Goal: Task Accomplishment & Management: Manage account settings

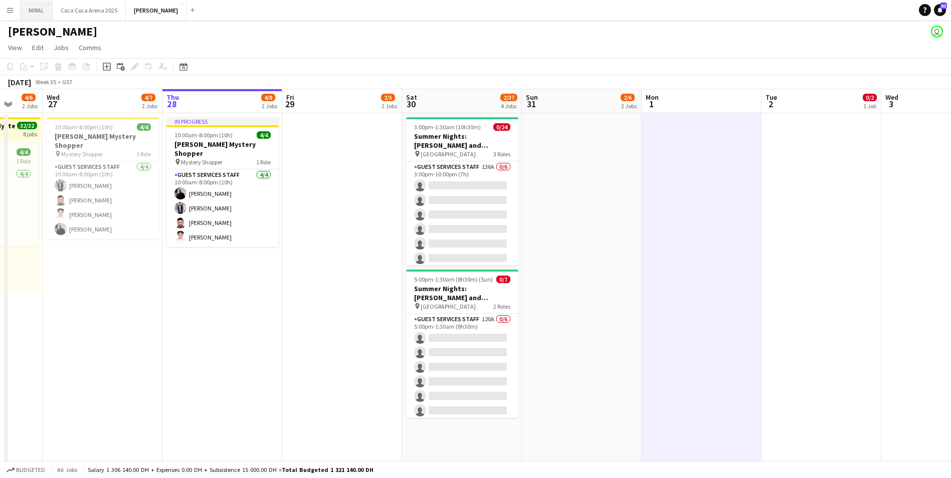
click at [35, 10] on button "MIRAL Close" at bounding box center [37, 11] width 32 height 20
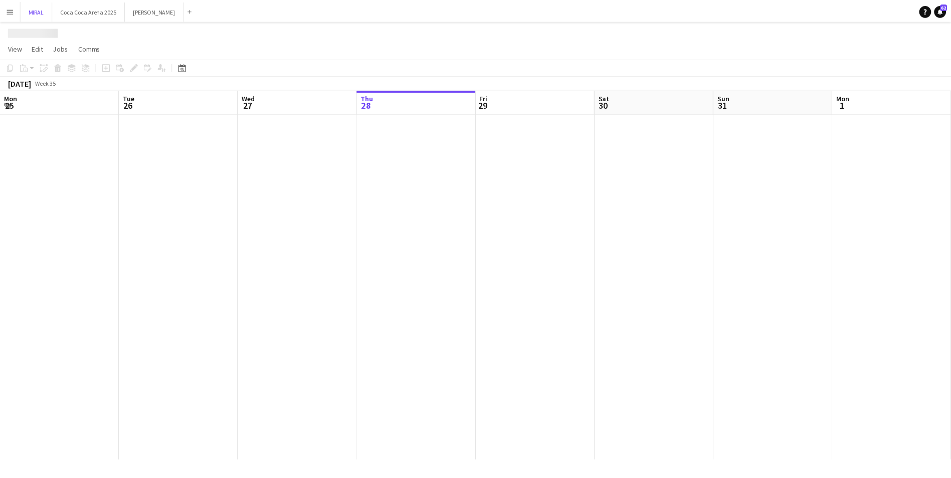
scroll to position [0, 240]
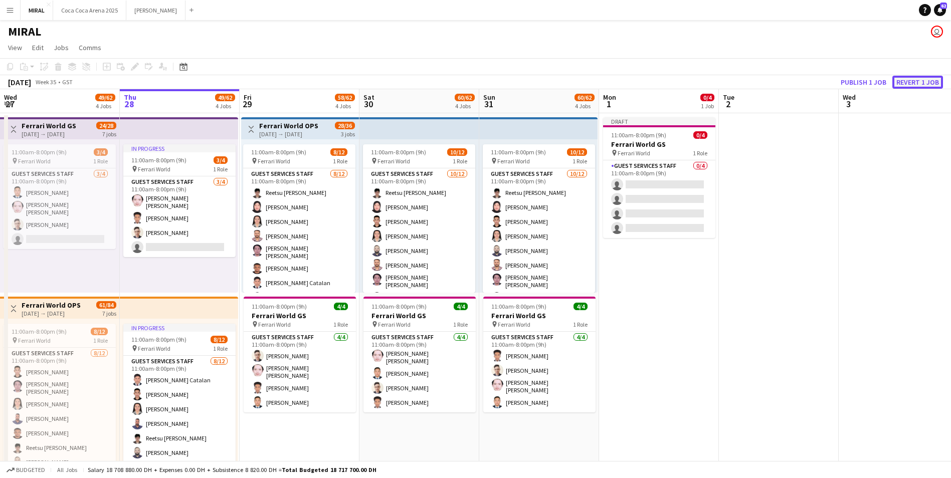
click at [918, 85] on button "Revert 1 job" at bounding box center [918, 82] width 51 height 13
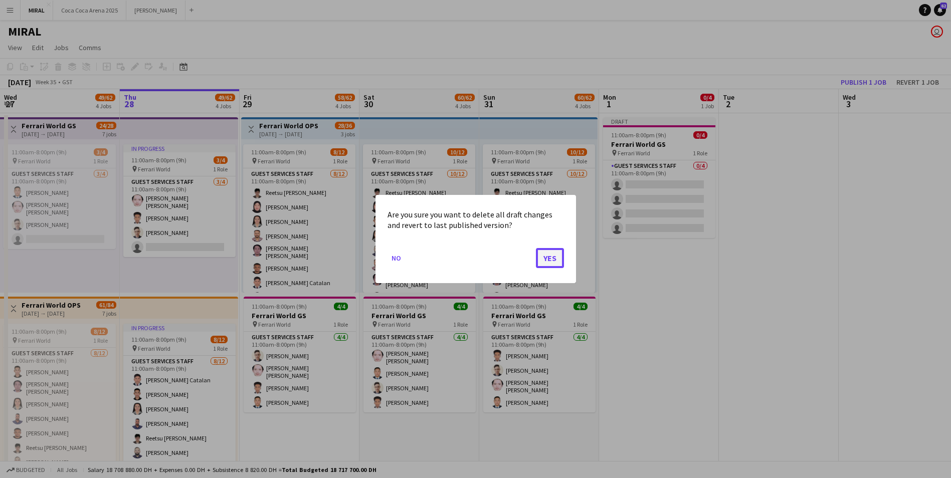
click at [545, 261] on button "Yes" at bounding box center [550, 258] width 28 height 20
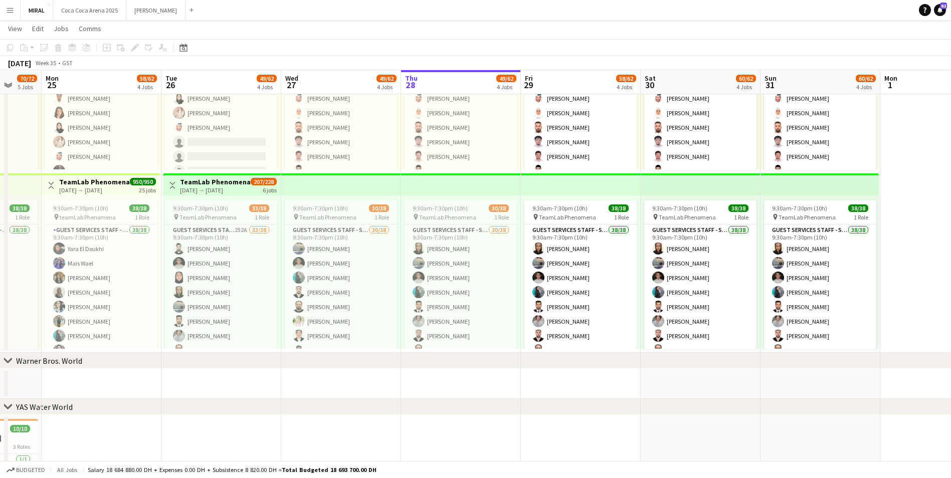
scroll to position [0, 290]
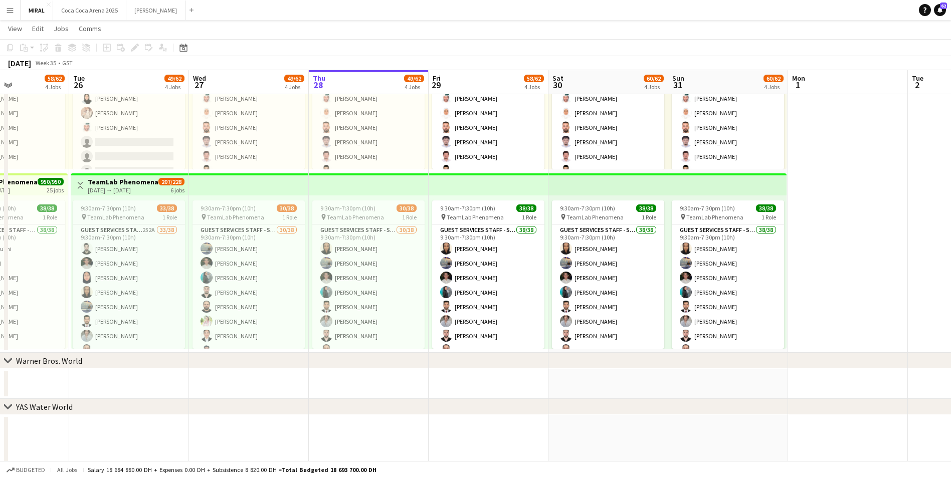
drag, startPoint x: 672, startPoint y: 288, endPoint x: 861, endPoint y: 288, distance: 189.1
click at [861, 288] on app-calendar-viewport "Sat 23 70/72 5 Jobs Sun 24 70/72 5 Jobs Mon 25 58/62 4 Jobs Tue 26 49/62 4 Jobs…" at bounding box center [475, 63] width 951 height 1050
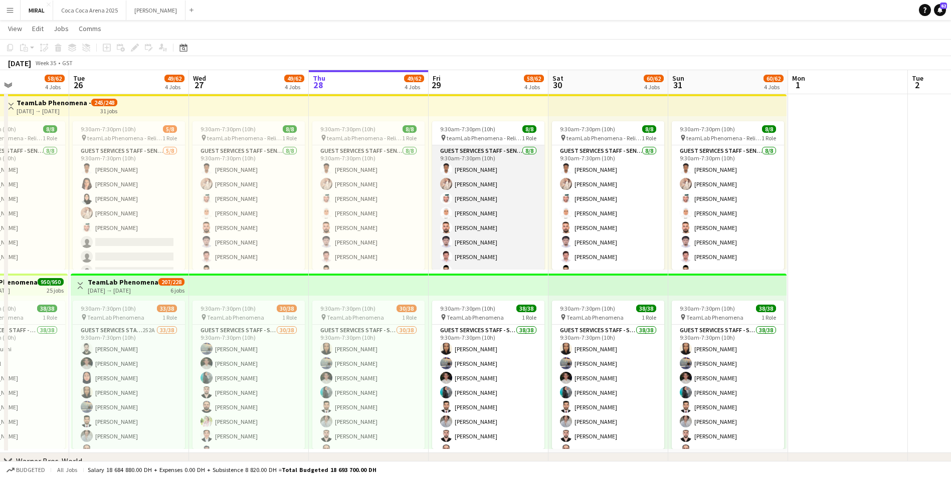
scroll to position [12, 0]
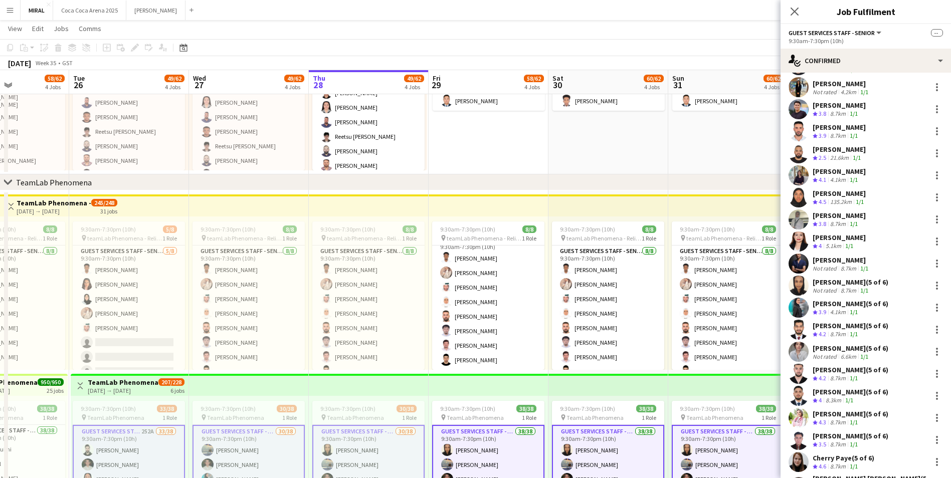
scroll to position [251, 0]
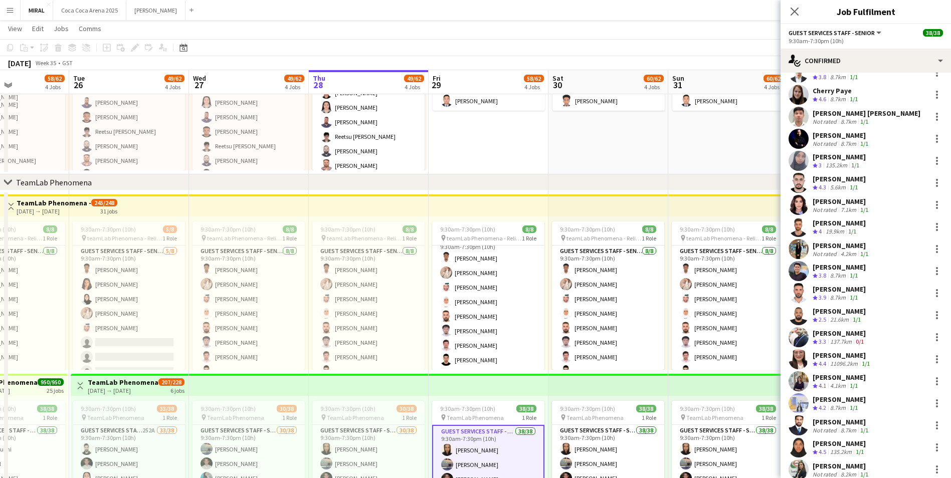
scroll to position [288, 0]
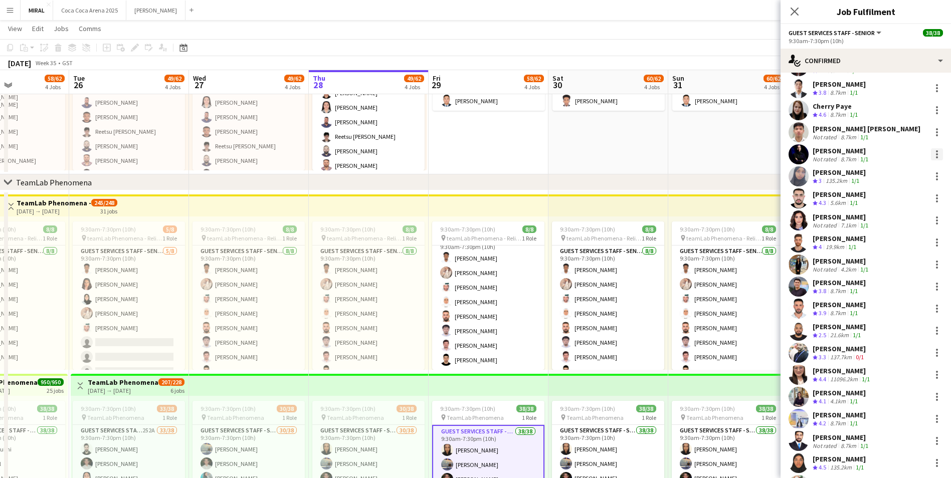
click at [931, 152] on div at bounding box center [937, 154] width 12 height 12
click at [883, 246] on span "Remove" at bounding box center [881, 245] width 30 height 9
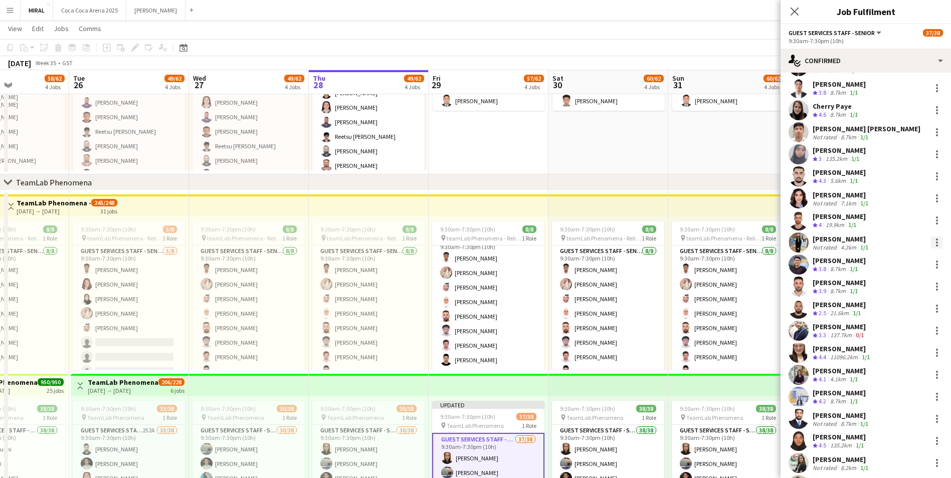
click at [936, 243] on div at bounding box center [937, 243] width 2 height 2
click at [890, 337] on span "Remove" at bounding box center [881, 333] width 30 height 9
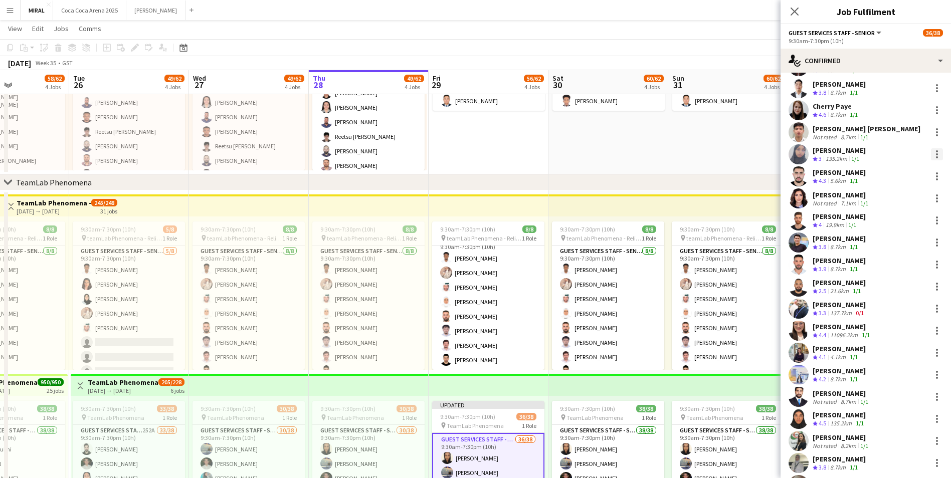
click at [936, 153] on div at bounding box center [937, 154] width 2 height 2
click at [883, 249] on span "Remove" at bounding box center [881, 245] width 30 height 9
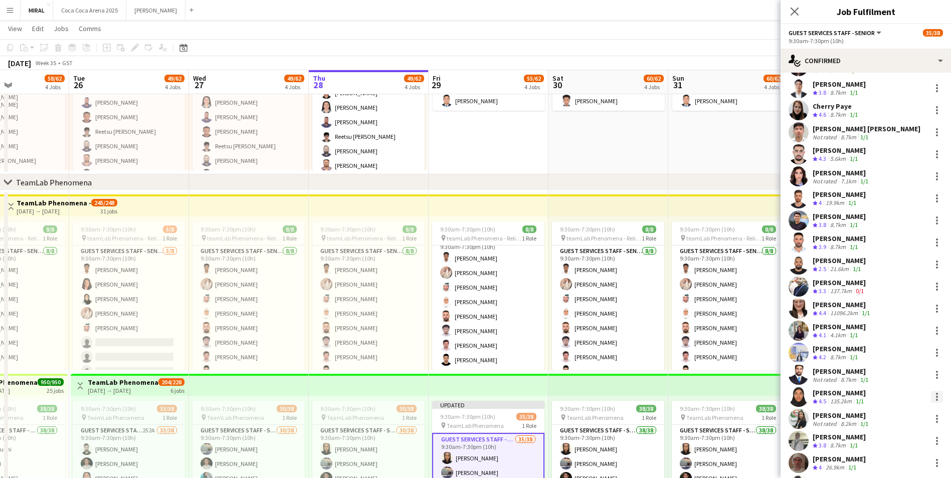
click at [931, 397] on div at bounding box center [937, 397] width 12 height 12
click at [888, 355] on span "Remove" at bounding box center [881, 354] width 30 height 9
click at [936, 240] on div at bounding box center [937, 240] width 2 height 2
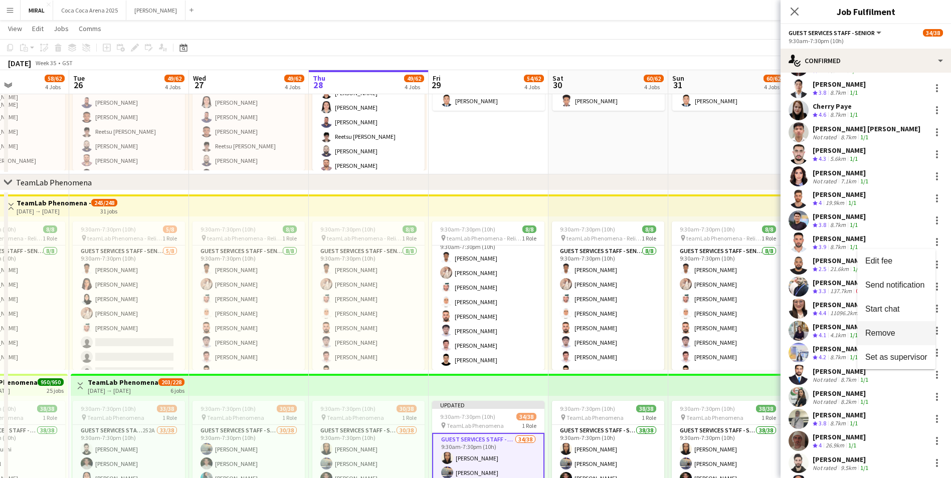
click at [895, 332] on span "Remove" at bounding box center [881, 333] width 30 height 9
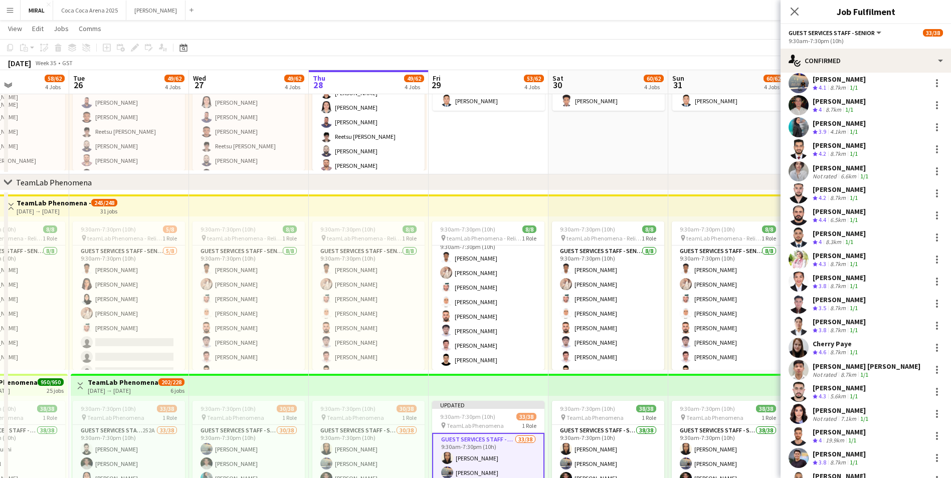
scroll to position [0, 0]
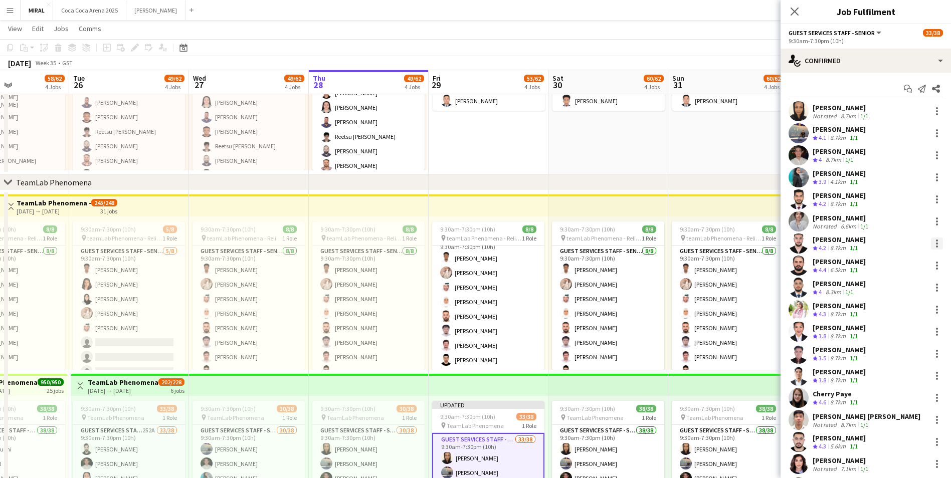
click at [936, 243] on div at bounding box center [937, 244] width 2 height 2
click at [889, 335] on span "Remove" at bounding box center [881, 334] width 30 height 9
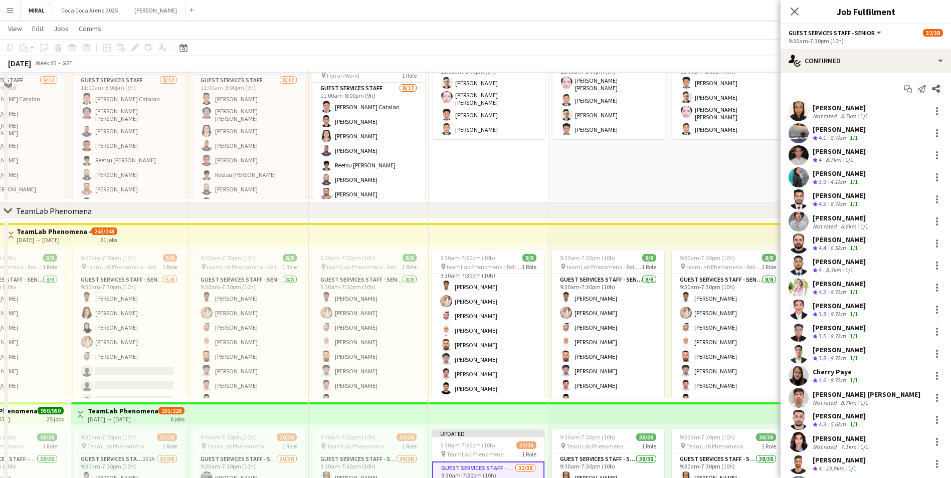
scroll to position [251, 0]
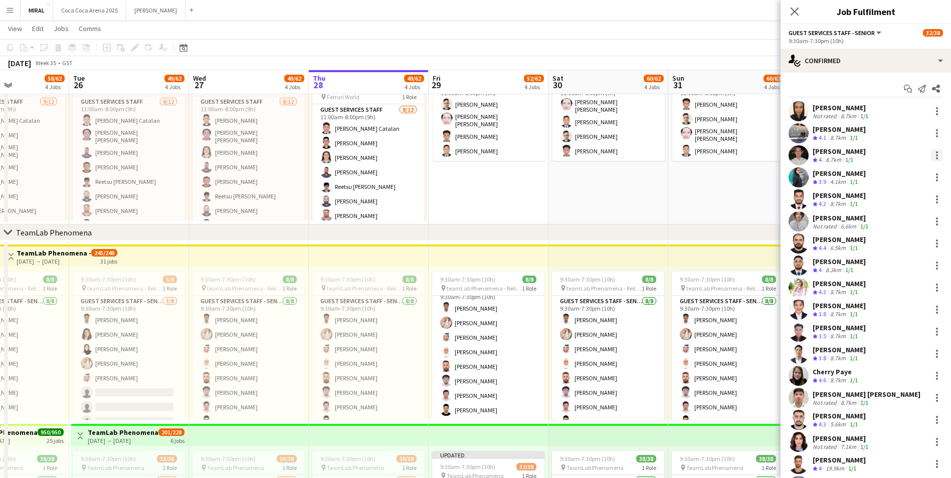
click at [936, 155] on div at bounding box center [937, 155] width 2 height 2
click at [896, 249] on span "Remove" at bounding box center [897, 246] width 62 height 9
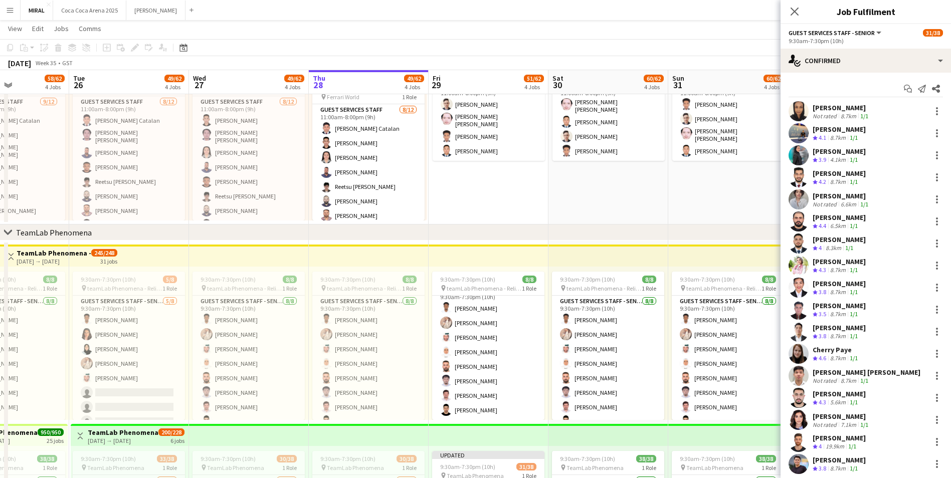
click at [740, 37] on app-page-menu "View Day view expanded Day view collapsed Month view Date picker Jump to [DATE]…" at bounding box center [475, 29] width 951 height 19
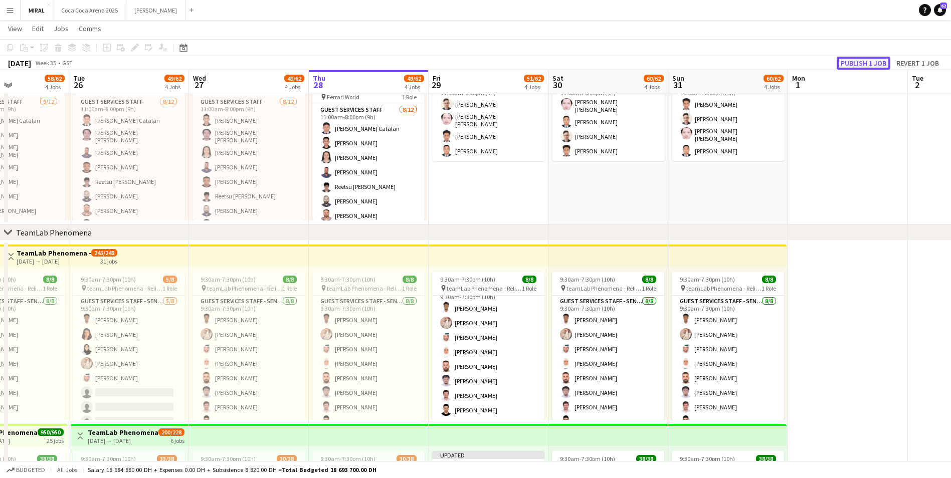
click at [863, 63] on button "Publish 1 job" at bounding box center [864, 63] width 54 height 13
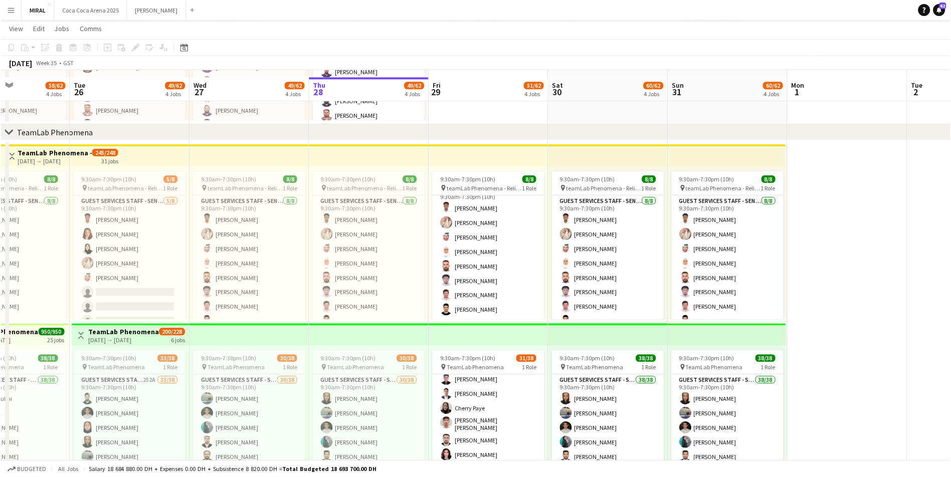
scroll to position [401, 0]
